Goal: Check status: Check status

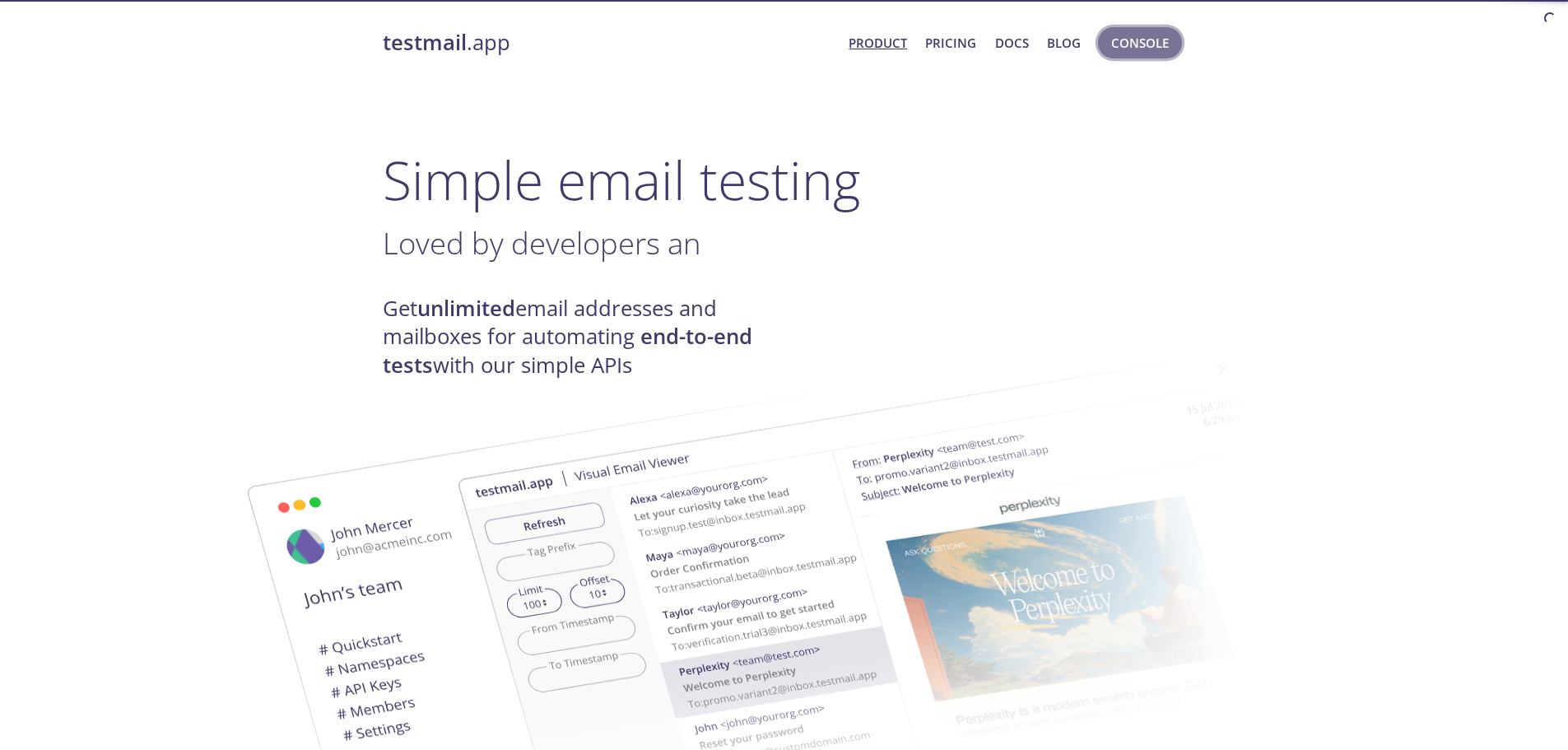
click at [1155, 46] on span "Console" at bounding box center [1140, 43] width 58 height 22
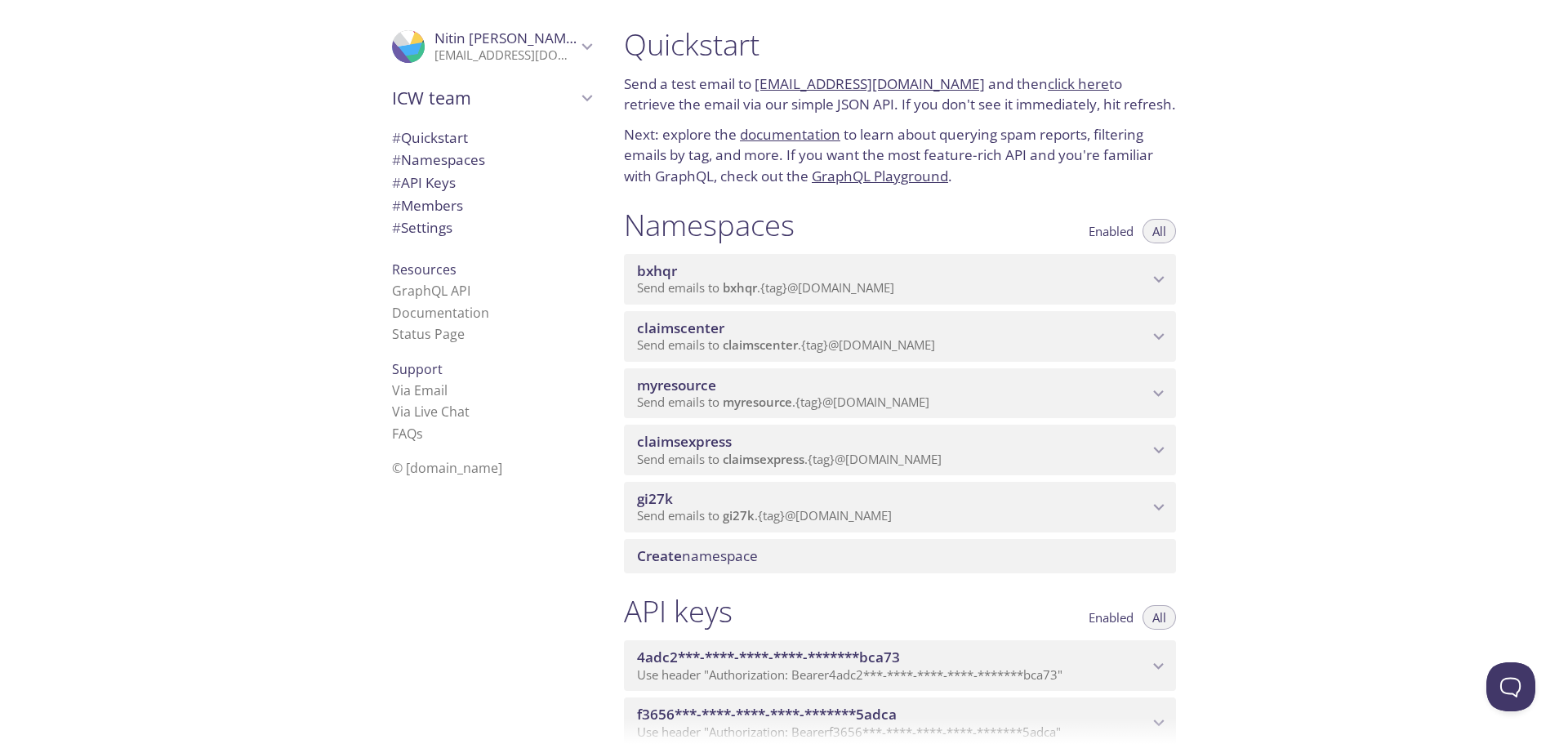
click at [926, 409] on span "Send emails to myresource . {tag} @[DOMAIN_NAME]" at bounding box center [783, 401] width 293 height 17
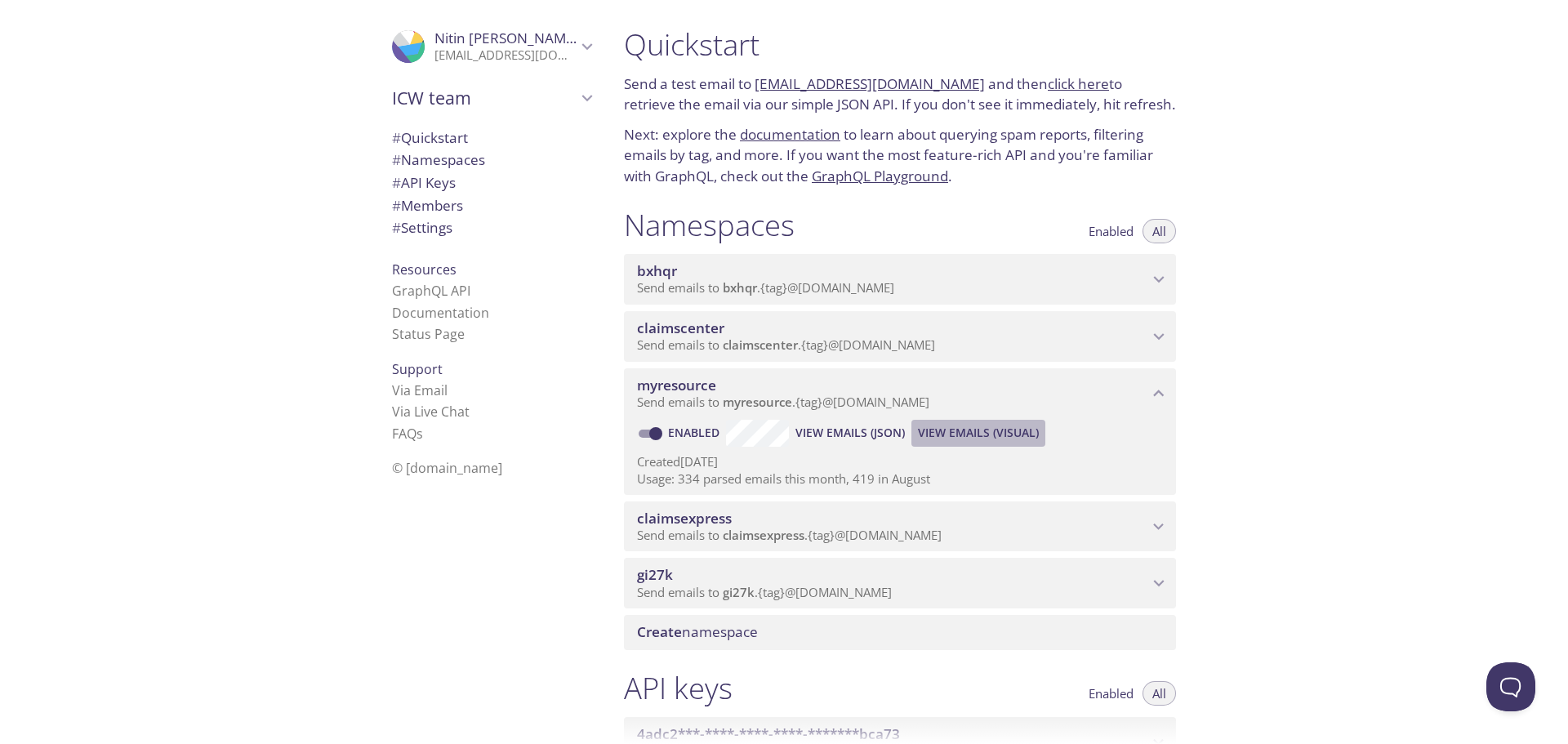
click at [941, 428] on span "View Emails (Visual)" at bounding box center [979, 433] width 121 height 20
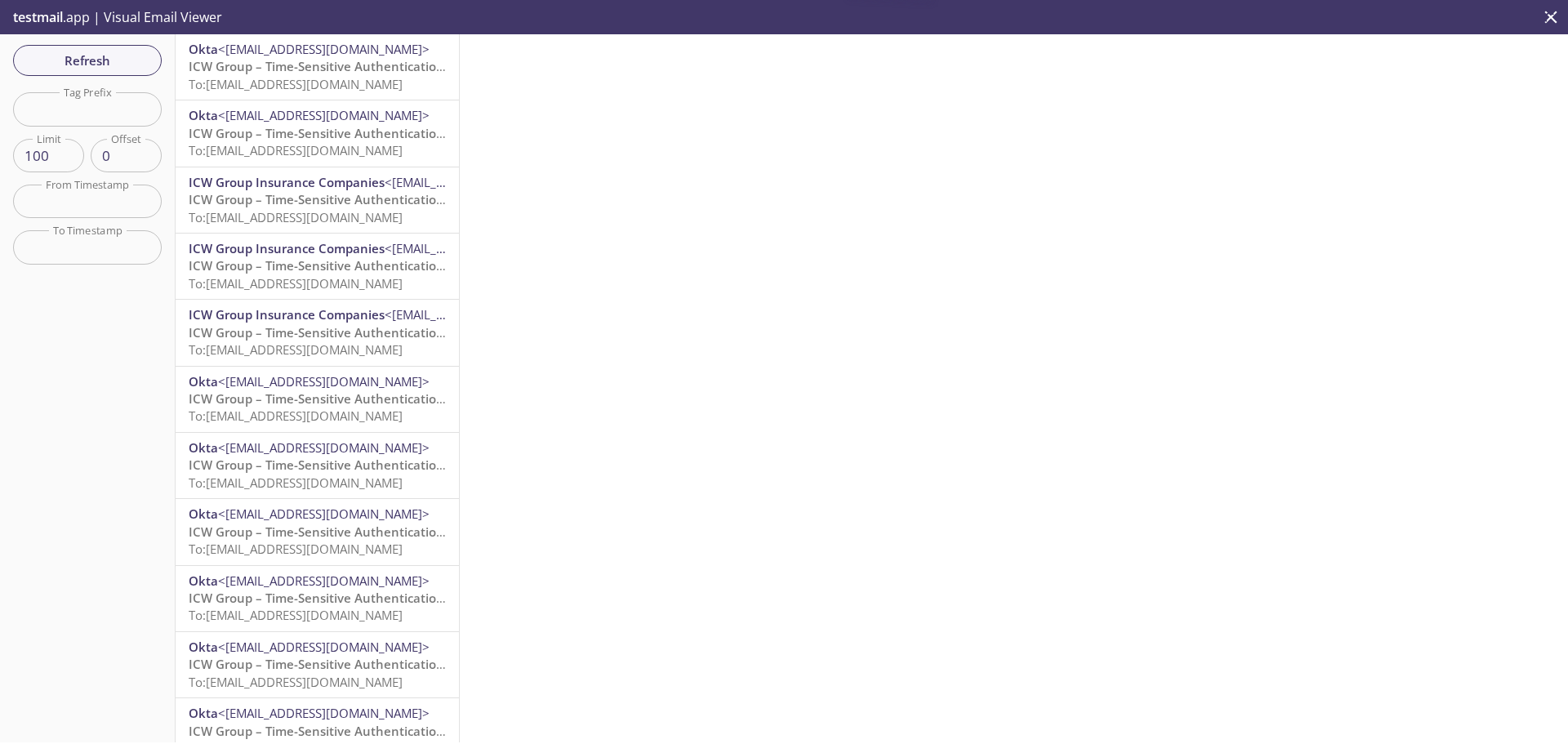
click at [291, 64] on span "ICW Group – Time-Sensitive Authentication Code" at bounding box center [332, 66] width 289 height 17
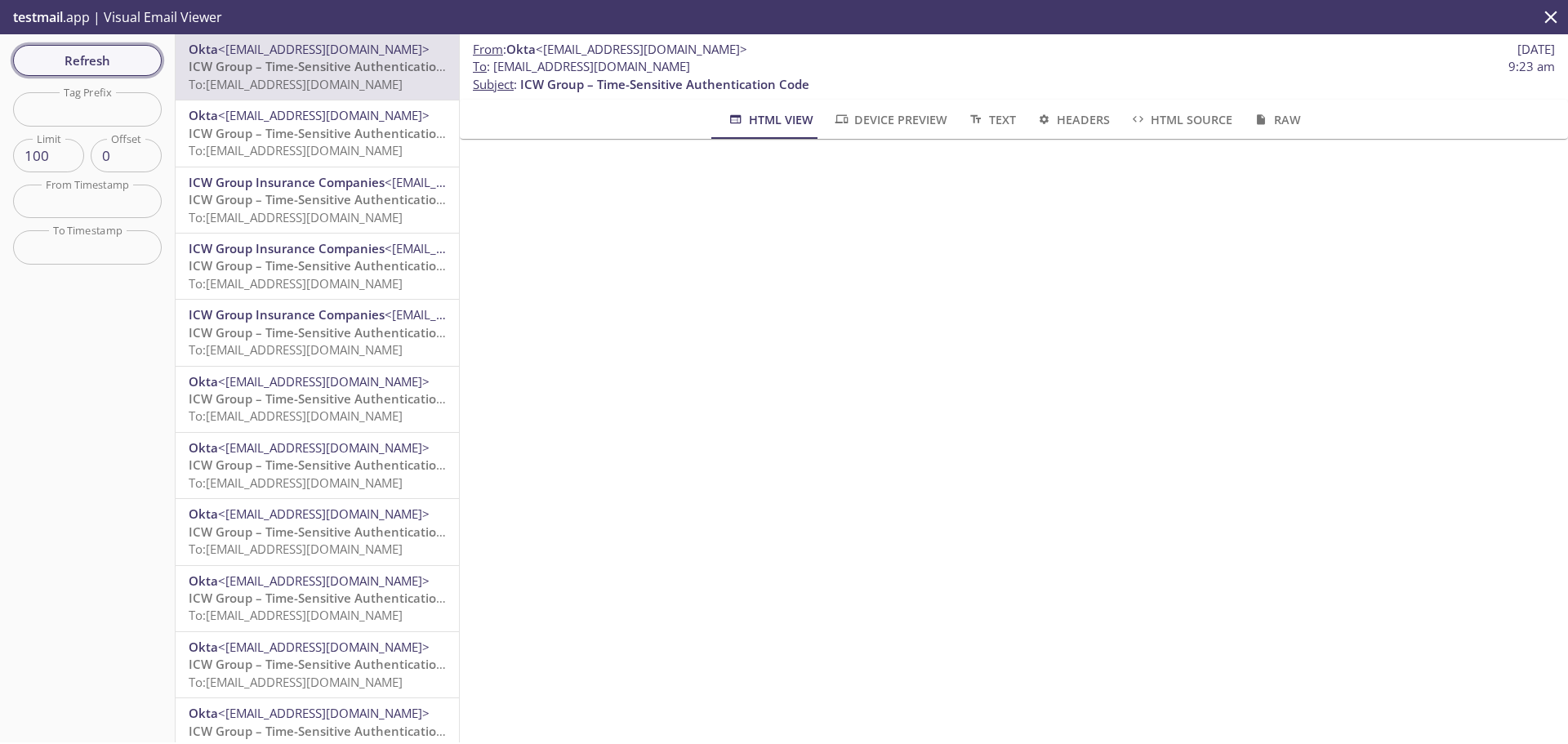
click at [88, 48] on button "Refresh" at bounding box center [87, 60] width 149 height 31
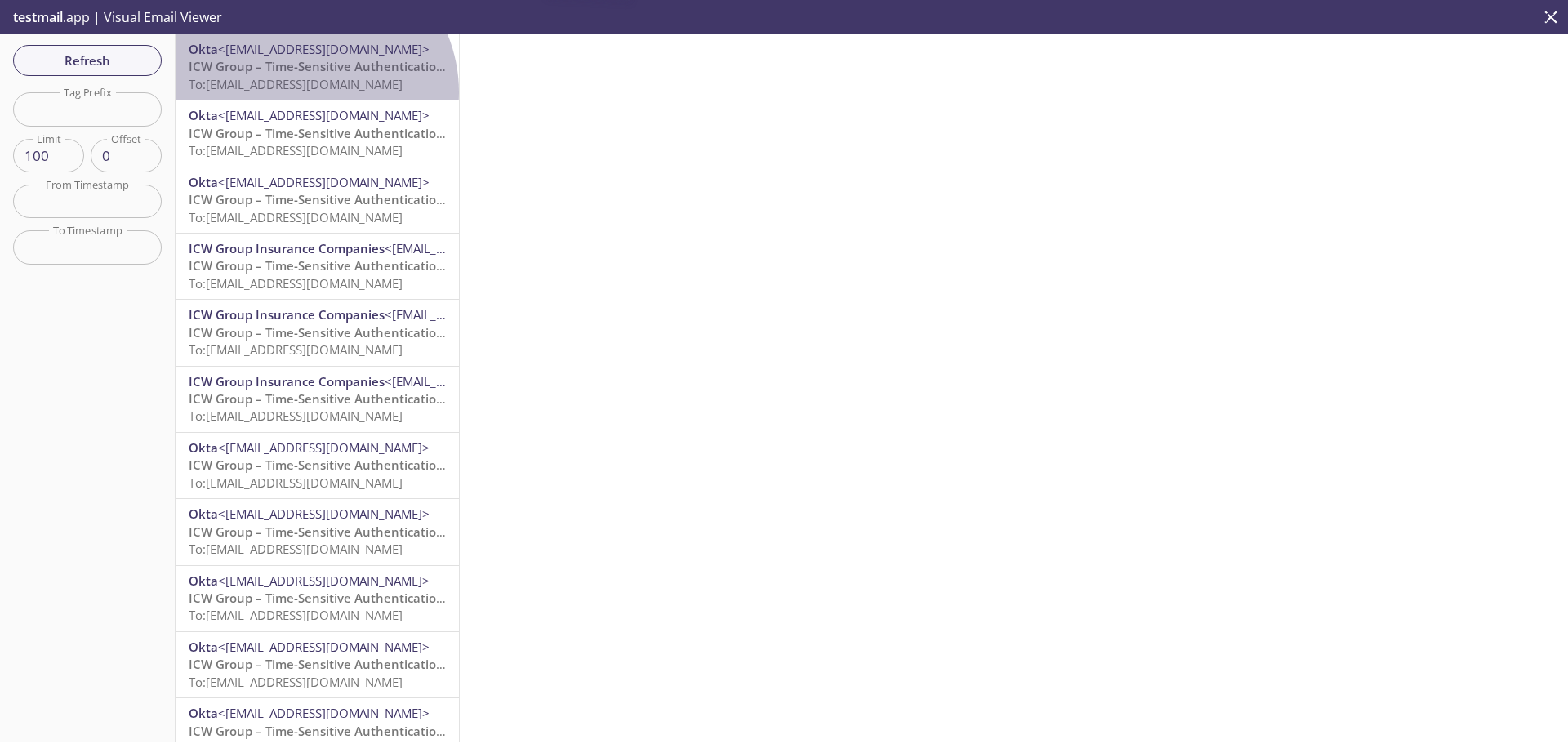
click at [306, 93] on p "ICW Group – Time-Sensitive Authentication Code To: [EMAIL_ADDRESS][DOMAIN_NAME]" at bounding box center [316, 76] width 257 height 35
